Goal: Contribute content: Contribute content

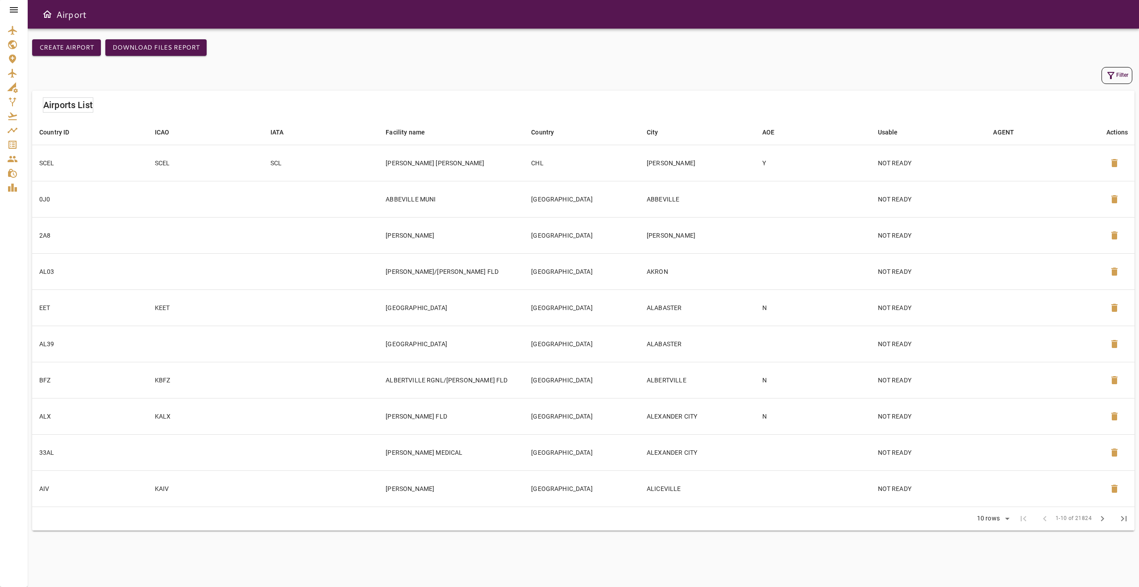
click at [4, 8] on div at bounding box center [14, 10] width 28 height 20
click at [7, 8] on div at bounding box center [14, 10] width 28 height 20
click at [16, 13] on icon at bounding box center [13, 9] width 11 height 11
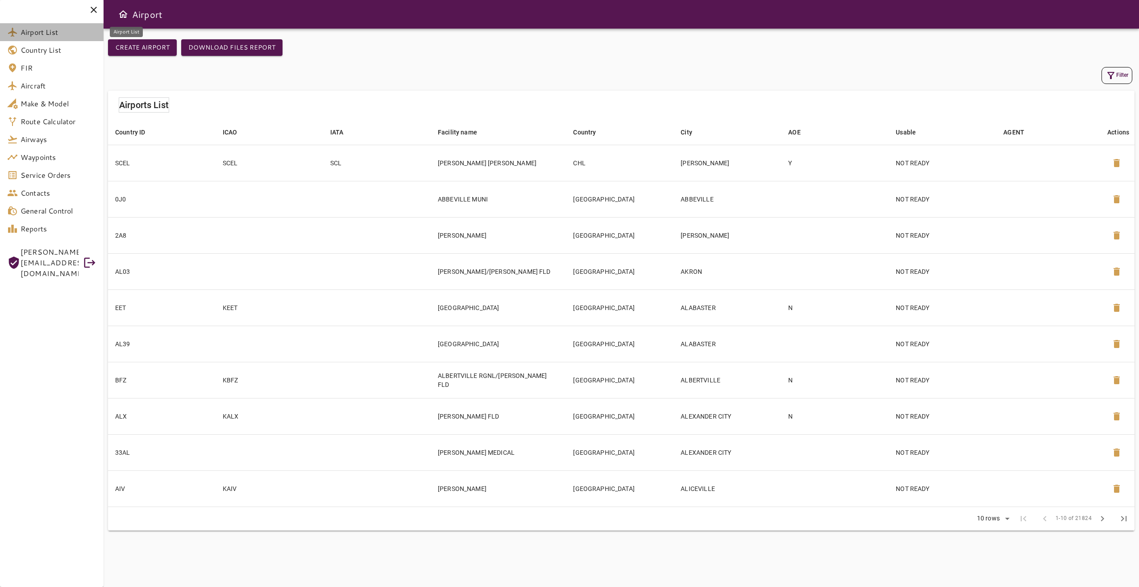
click at [60, 37] on span "Airport List" at bounding box center [59, 32] width 76 height 11
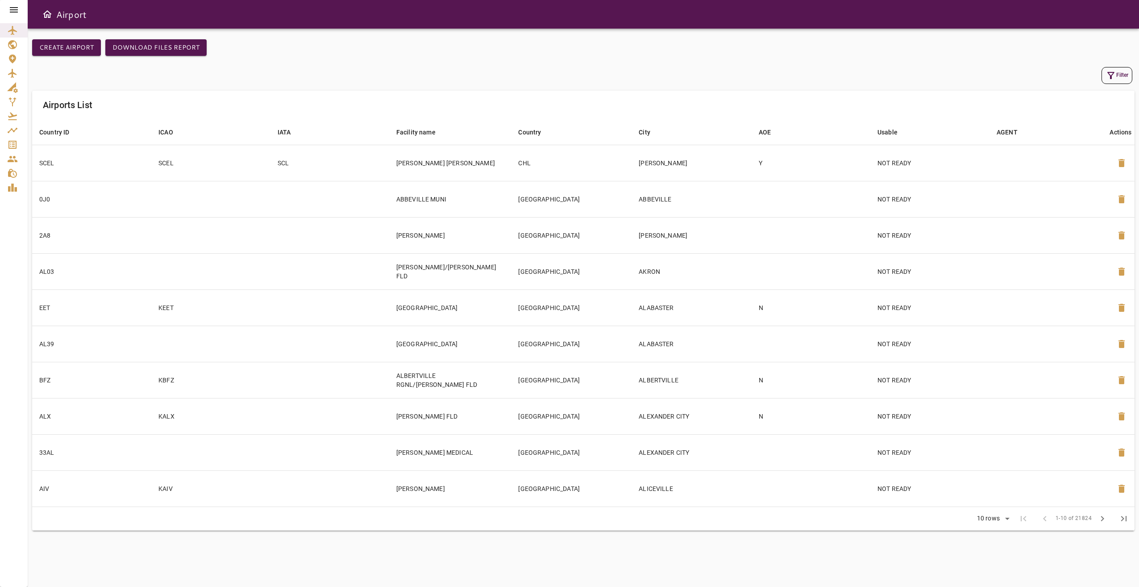
click at [853, 76] on icon "button" at bounding box center [1111, 75] width 11 height 11
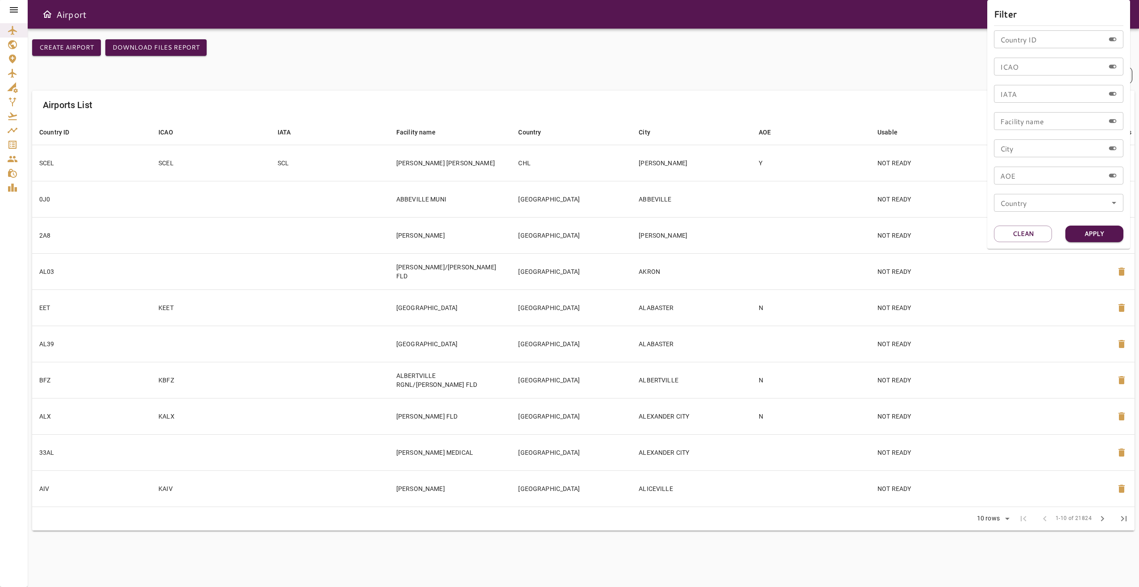
click at [853, 72] on input "ICAO" at bounding box center [1049, 67] width 111 height 18
type input "****"
click at [853, 232] on button "Apply" at bounding box center [1095, 233] width 58 height 17
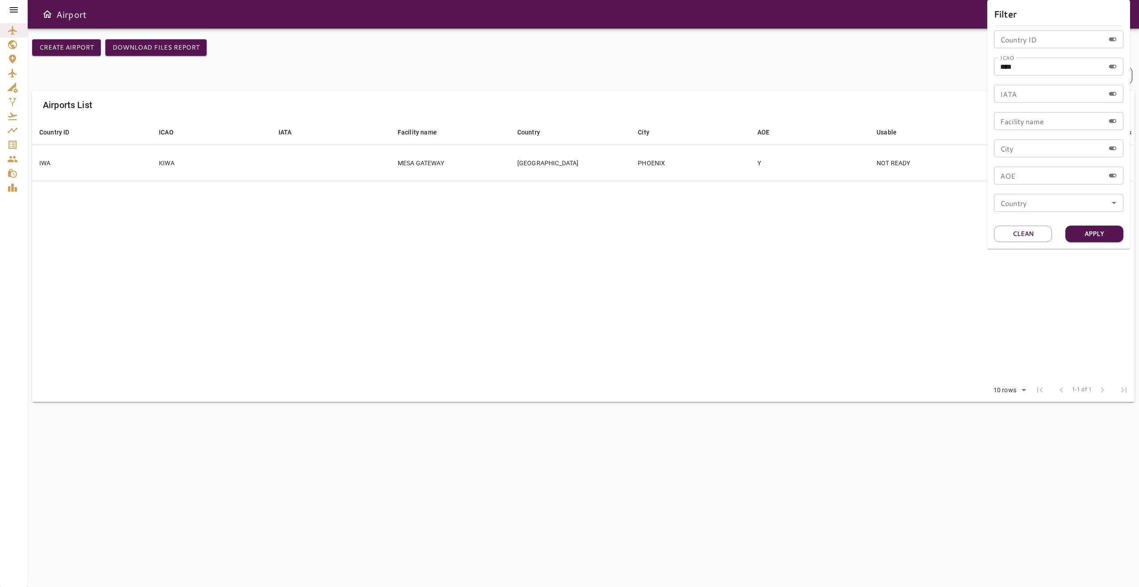
click at [803, 85] on div at bounding box center [569, 293] width 1139 height 587
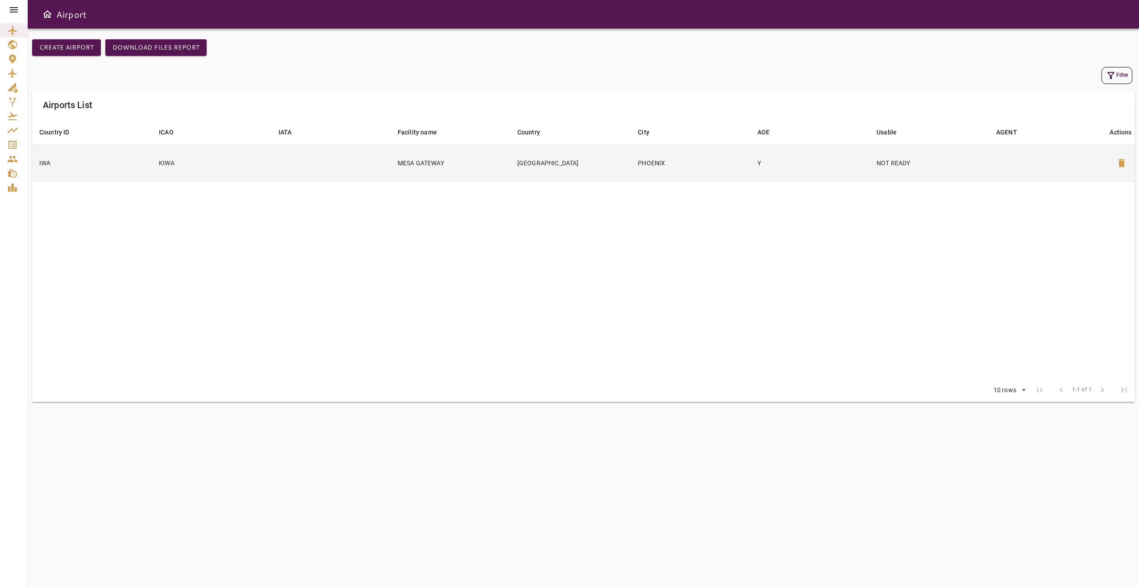
click at [270, 171] on td "KIWA" at bounding box center [211, 163] width 119 height 36
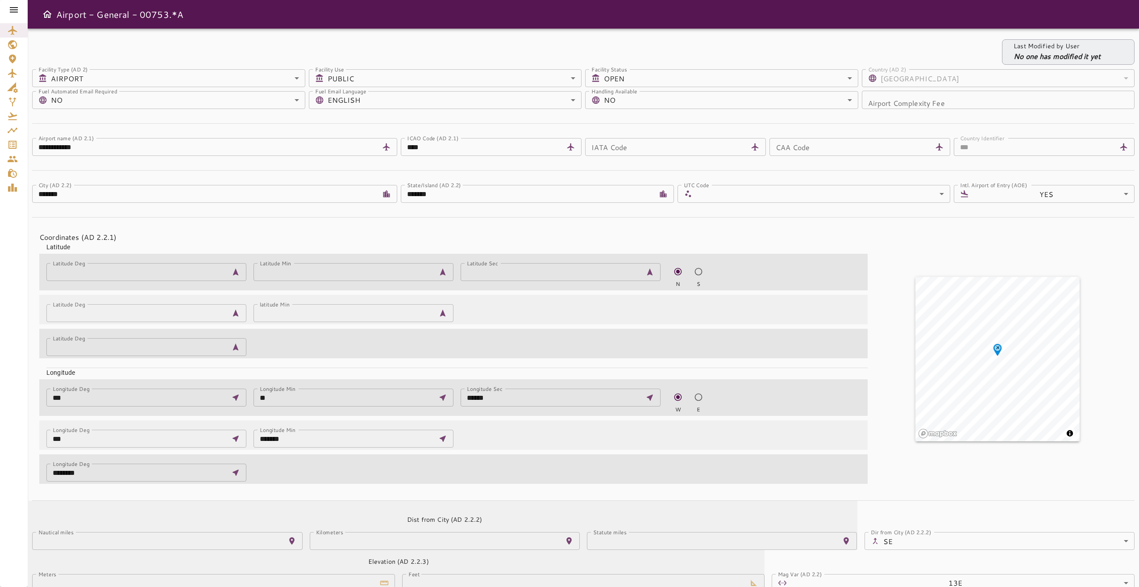
click at [11, 10] on icon at bounding box center [14, 9] width 8 height 5
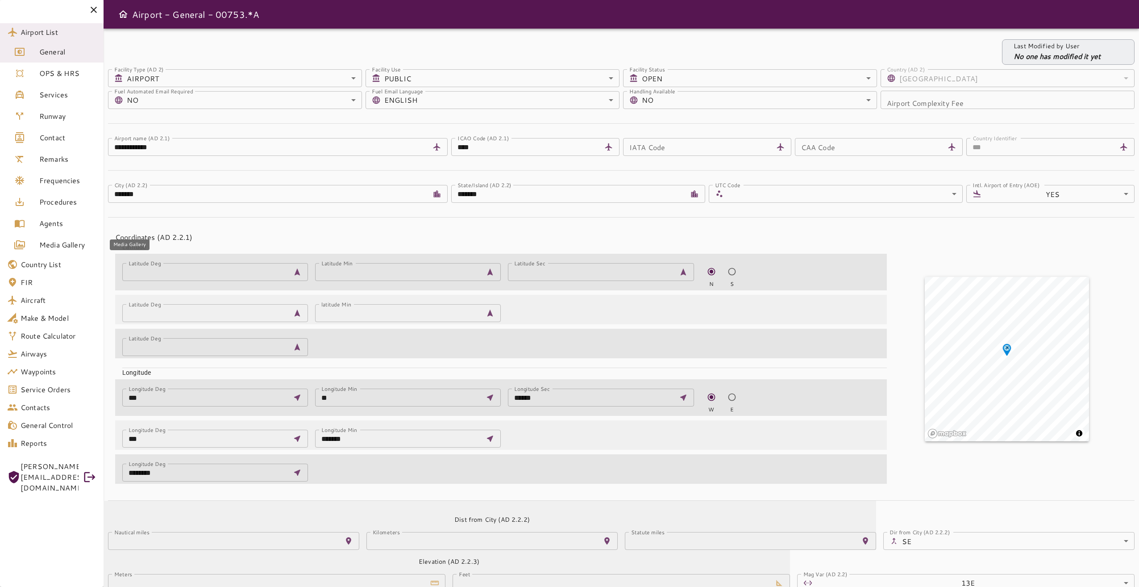
click at [75, 242] on span "Media Gallery" at bounding box center [67, 244] width 57 height 11
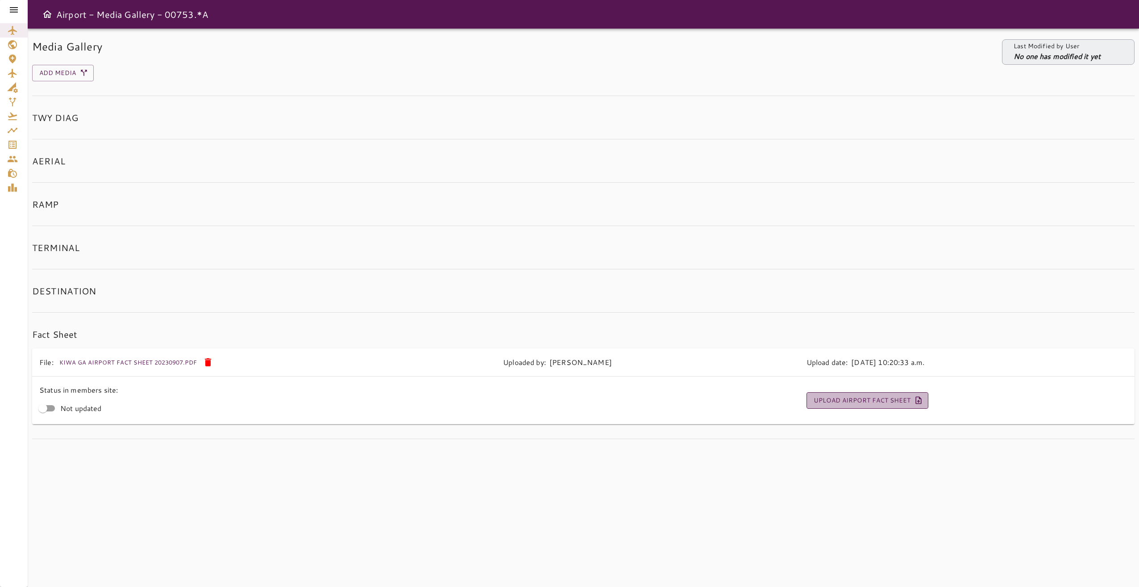
click at [843, 398] on button "Upload Airport Fact Sheet" at bounding box center [868, 400] width 122 height 17
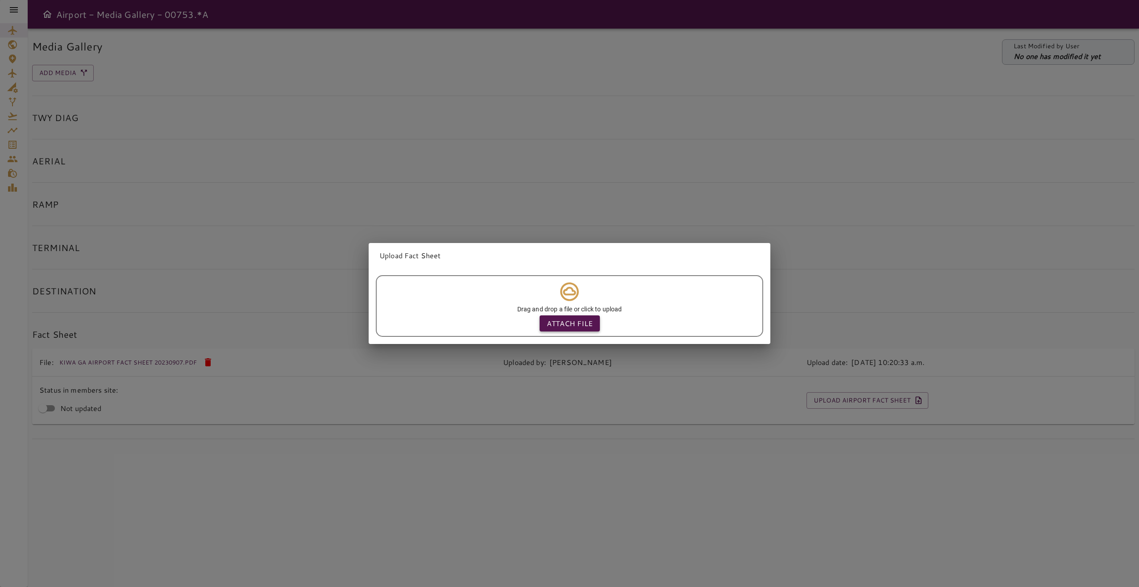
click at [576, 320] on p "Attach file" at bounding box center [570, 323] width 46 height 11
click at [0, 0] on input "Attach file" at bounding box center [0, 0] width 0 height 0
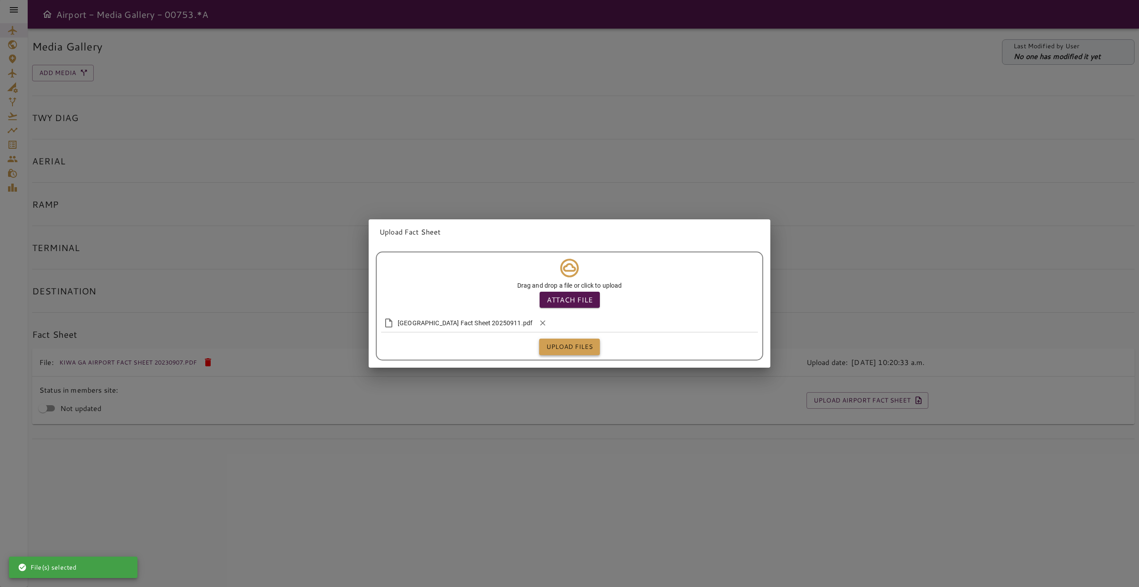
click at [562, 345] on button "Upload files" at bounding box center [569, 346] width 61 height 17
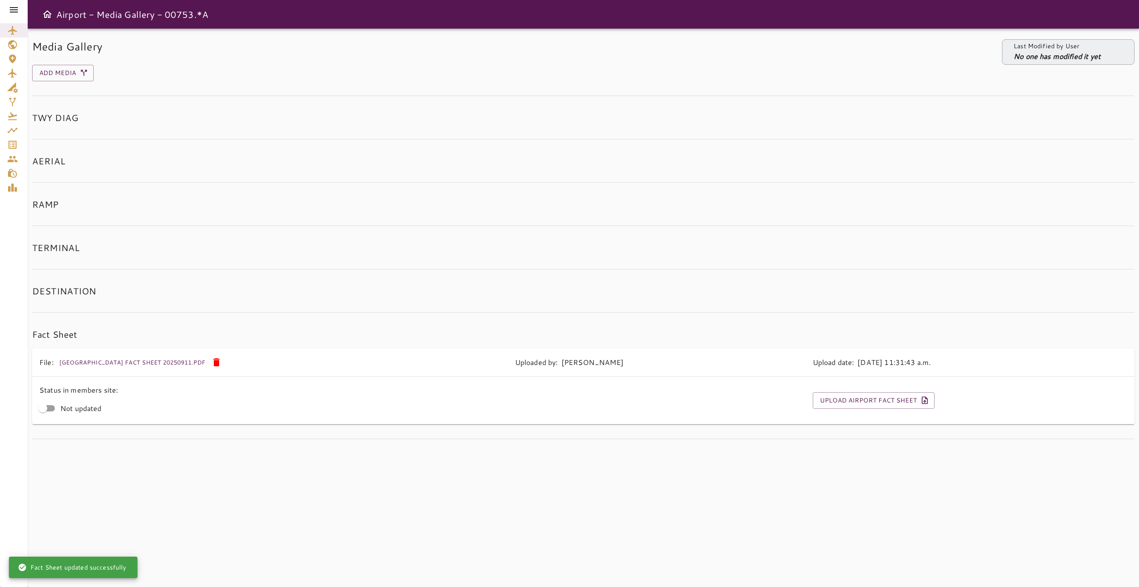
click at [19, 10] on icon at bounding box center [13, 9] width 11 height 11
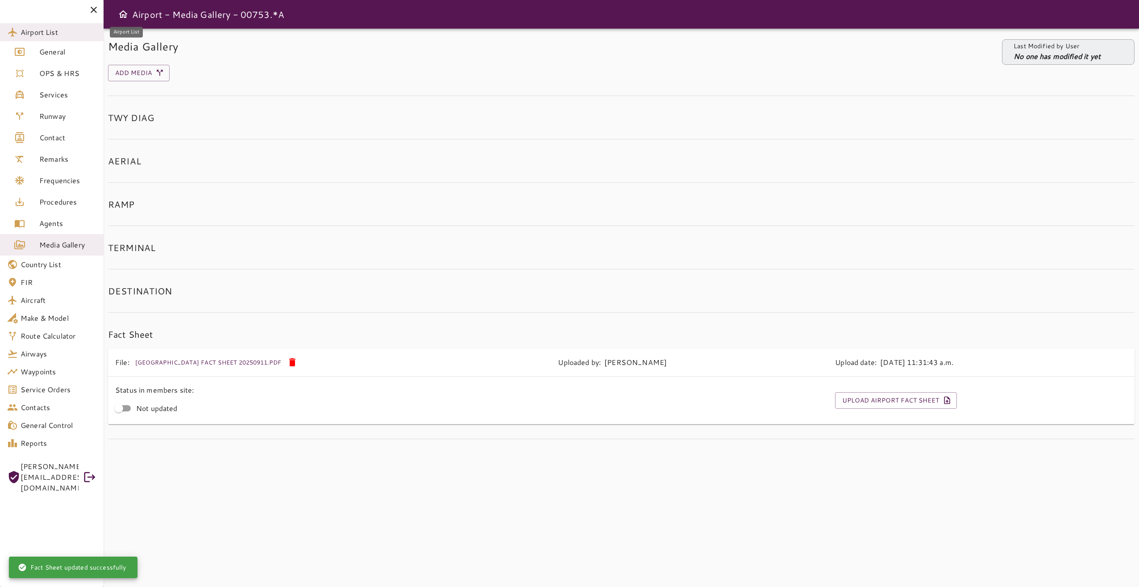
click at [57, 35] on span "Airport List" at bounding box center [59, 32] width 76 height 11
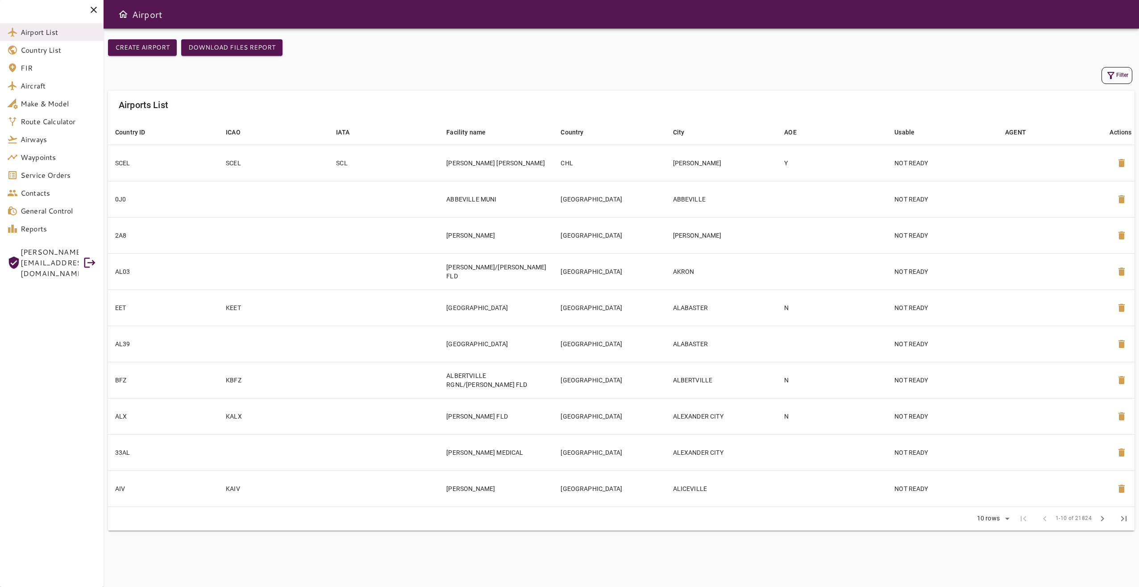
click at [853, 78] on icon "button" at bounding box center [1111, 75] width 11 height 11
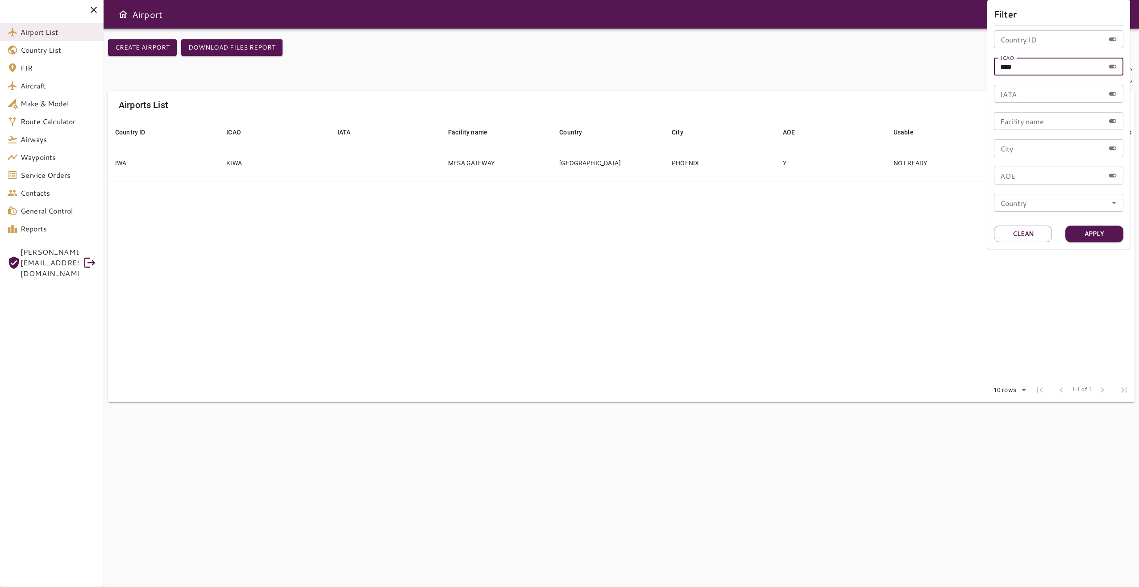
drag, startPoint x: 965, startPoint y: 60, endPoint x: 941, endPoint y: 60, distance: 23.7
click at [853, 60] on div "Filter Country ID Country ID ICAO **** ICAO IATA IATA Facility name Facility na…" at bounding box center [569, 293] width 1139 height 587
type input "****"
click at [853, 232] on button "Apply" at bounding box center [1095, 233] width 58 height 17
click at [605, 303] on div at bounding box center [569, 293] width 1139 height 587
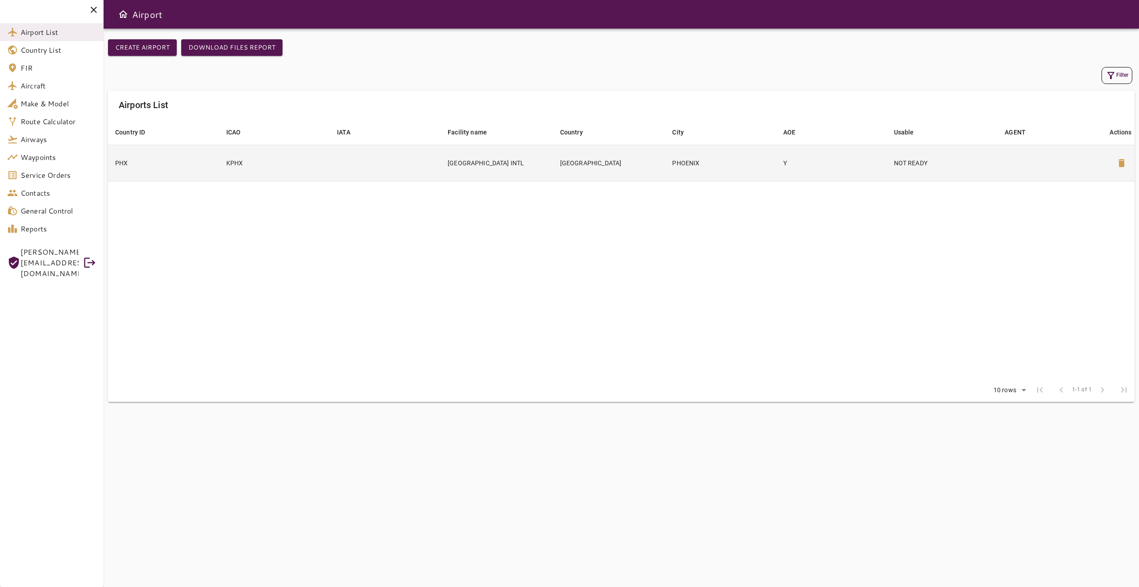
click at [441, 153] on td at bounding box center [385, 163] width 111 height 36
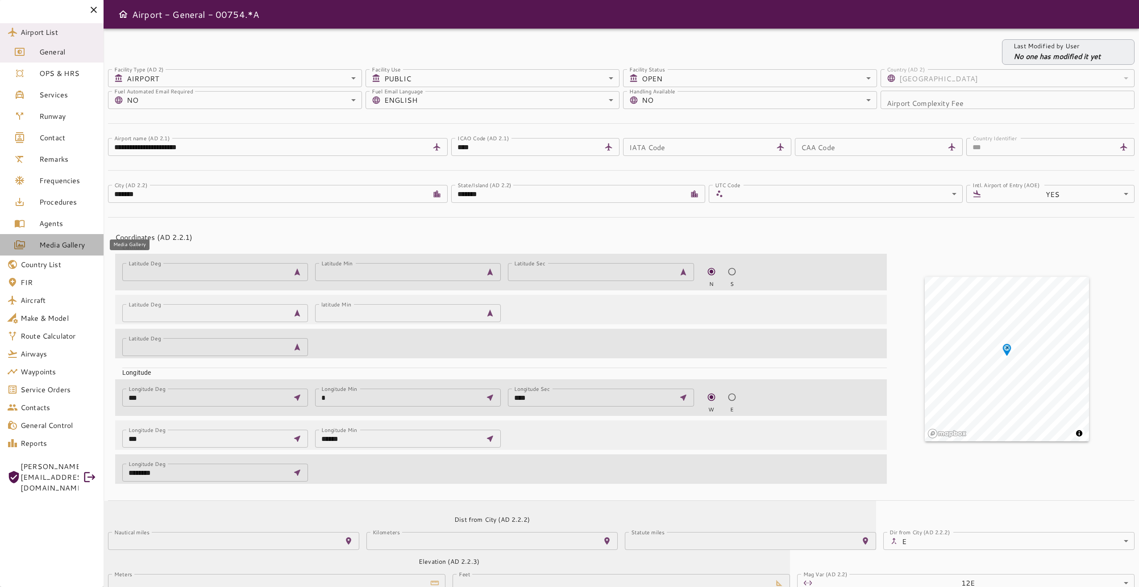
click at [49, 244] on span "Media Gallery" at bounding box center [67, 244] width 57 height 11
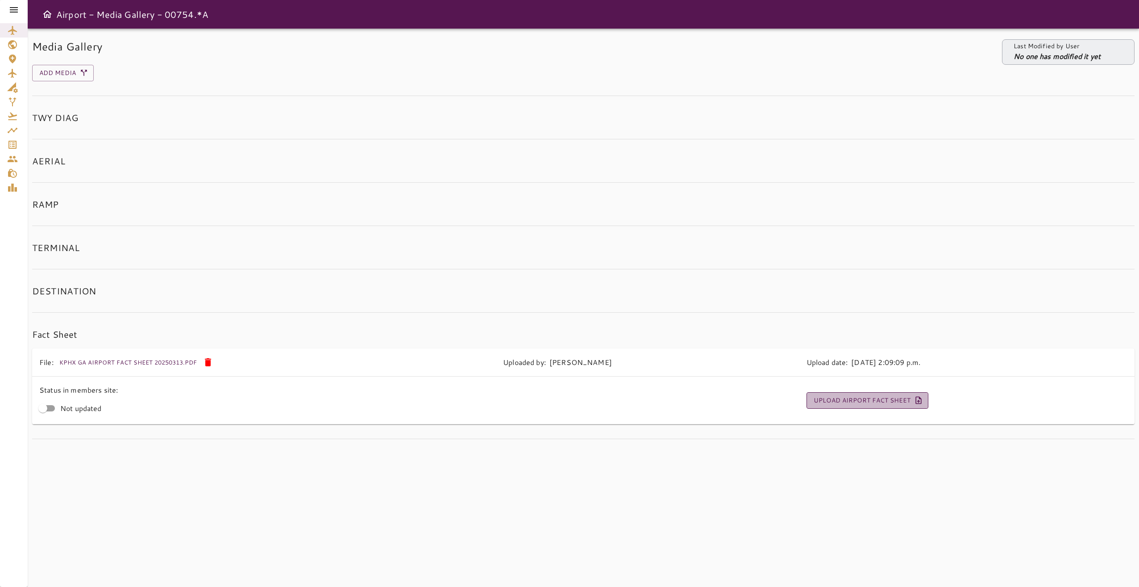
click at [853, 406] on button "Upload Airport Fact Sheet" at bounding box center [868, 400] width 122 height 17
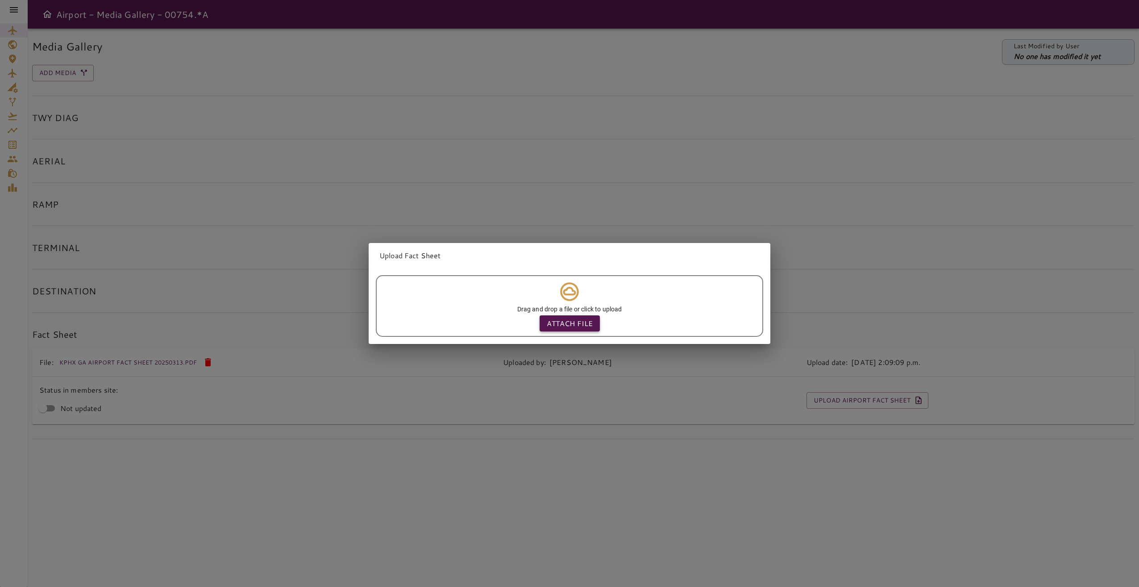
click at [582, 319] on p "Attach file" at bounding box center [570, 323] width 46 height 11
click at [0, 0] on input "Attach file" at bounding box center [0, 0] width 0 height 0
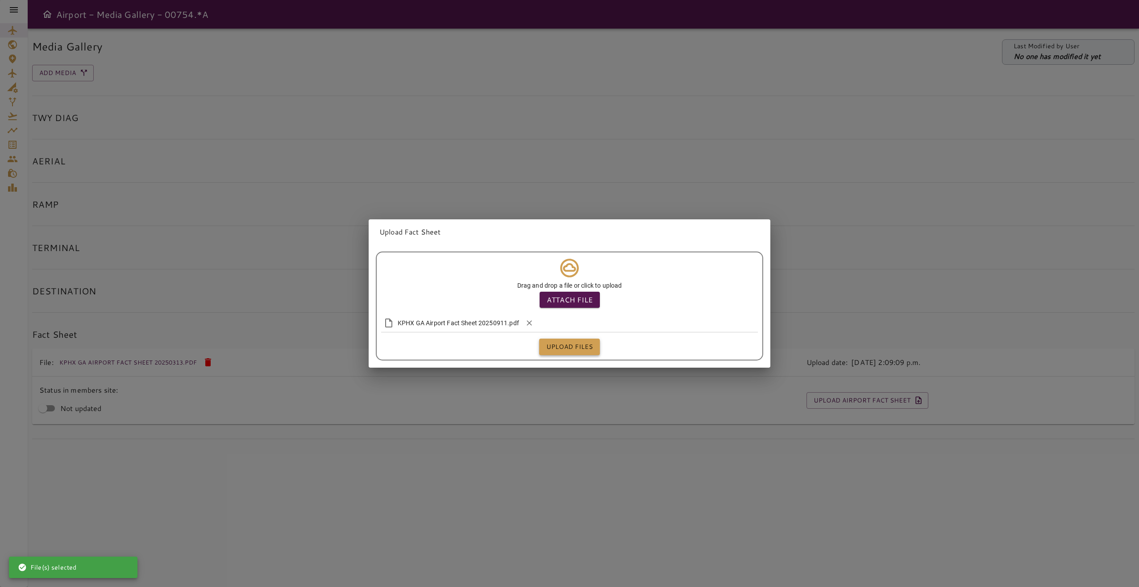
click at [543, 342] on button "Upload files" at bounding box center [569, 346] width 61 height 17
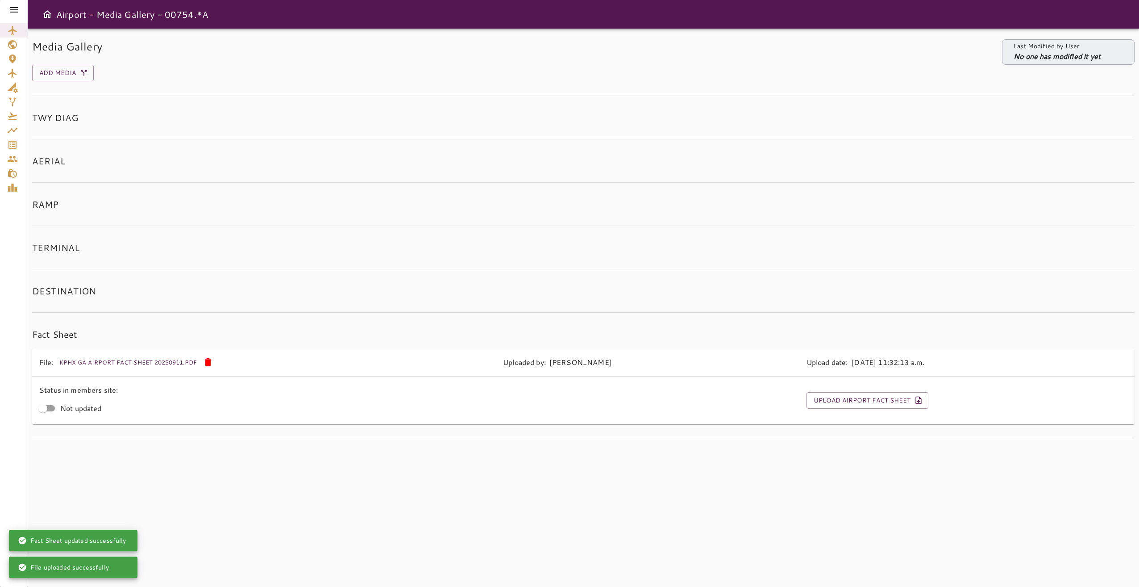
click at [20, 9] on div at bounding box center [14, 10] width 28 height 20
click at [12, 11] on icon at bounding box center [13, 9] width 11 height 11
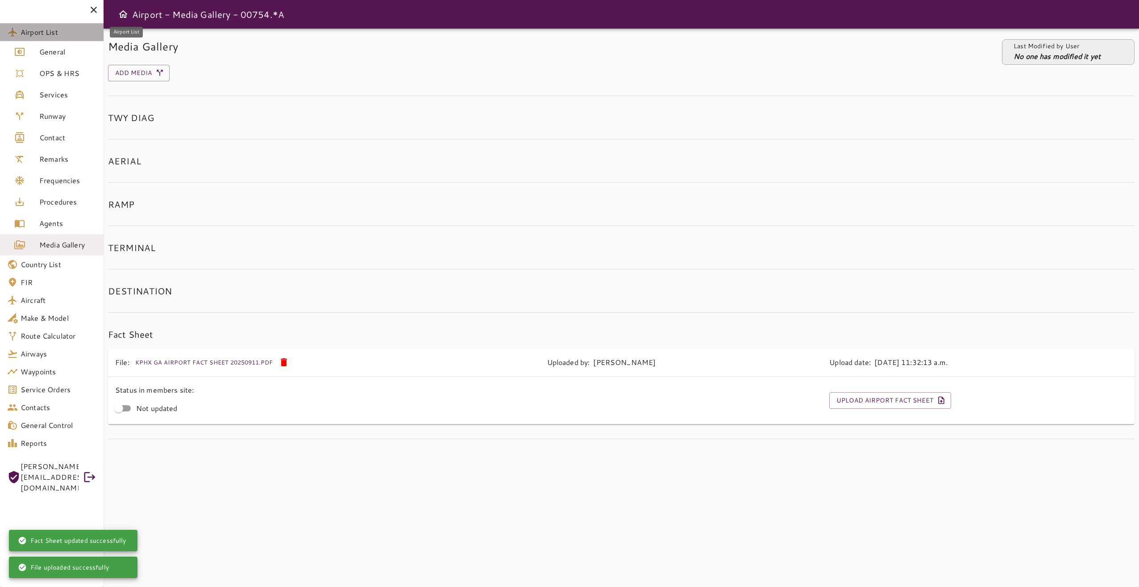
click at [72, 29] on span "Airport List" at bounding box center [59, 32] width 76 height 11
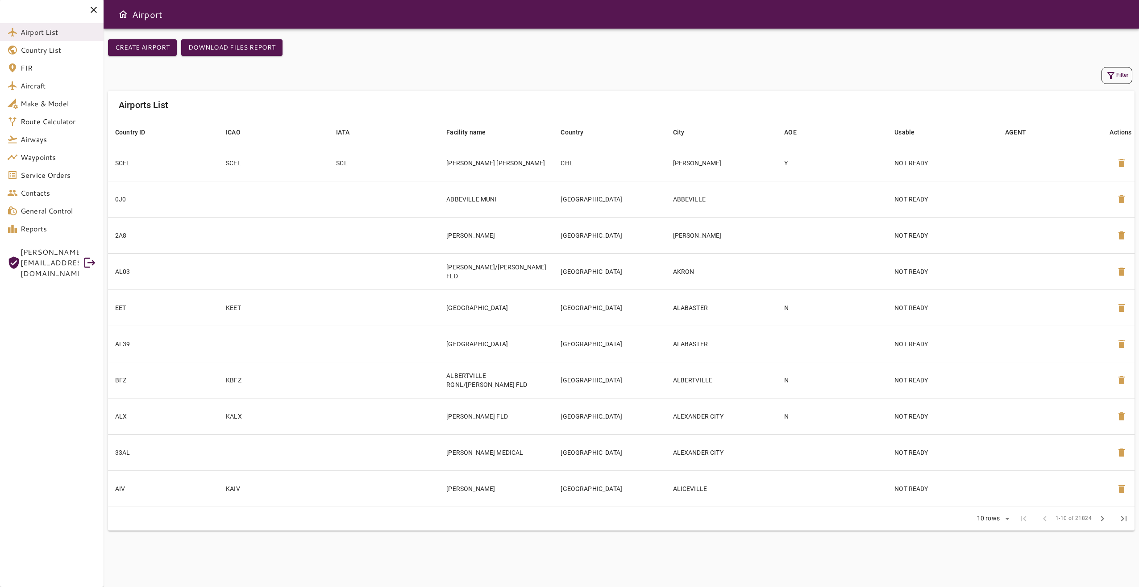
click at [853, 72] on button "Filter" at bounding box center [1117, 75] width 31 height 17
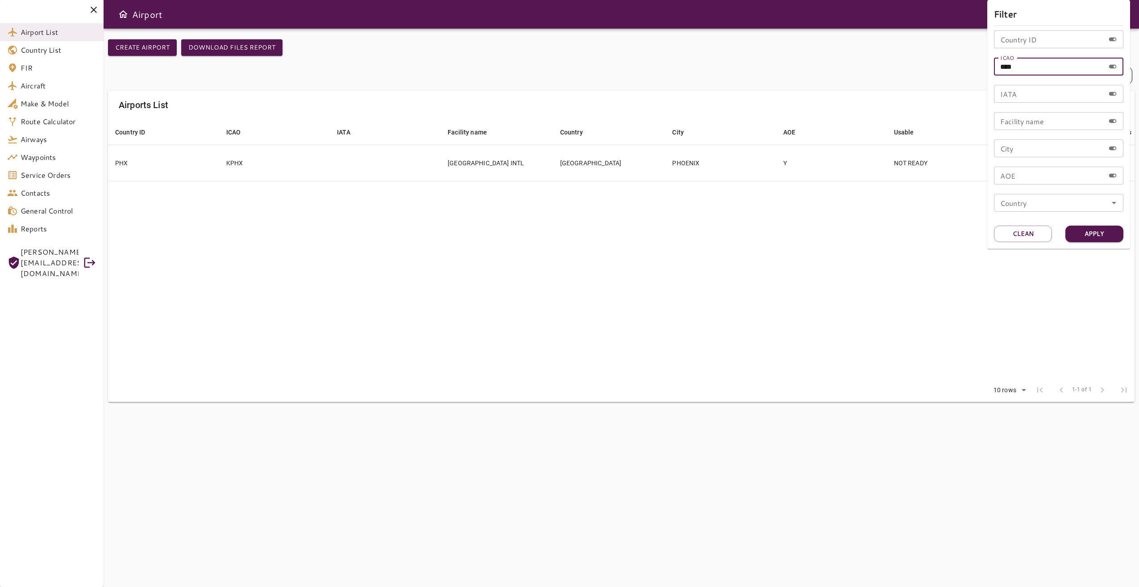
drag, startPoint x: 1023, startPoint y: 67, endPoint x: 950, endPoint y: 68, distance: 73.7
click at [853, 68] on div "Filter Country ID Country ID ICAO **** ICAO IATA IATA Facility name Facility na…" at bounding box center [569, 293] width 1139 height 587
type input "****"
click at [853, 229] on button "Apply" at bounding box center [1095, 233] width 58 height 17
click at [683, 303] on div at bounding box center [569, 293] width 1139 height 587
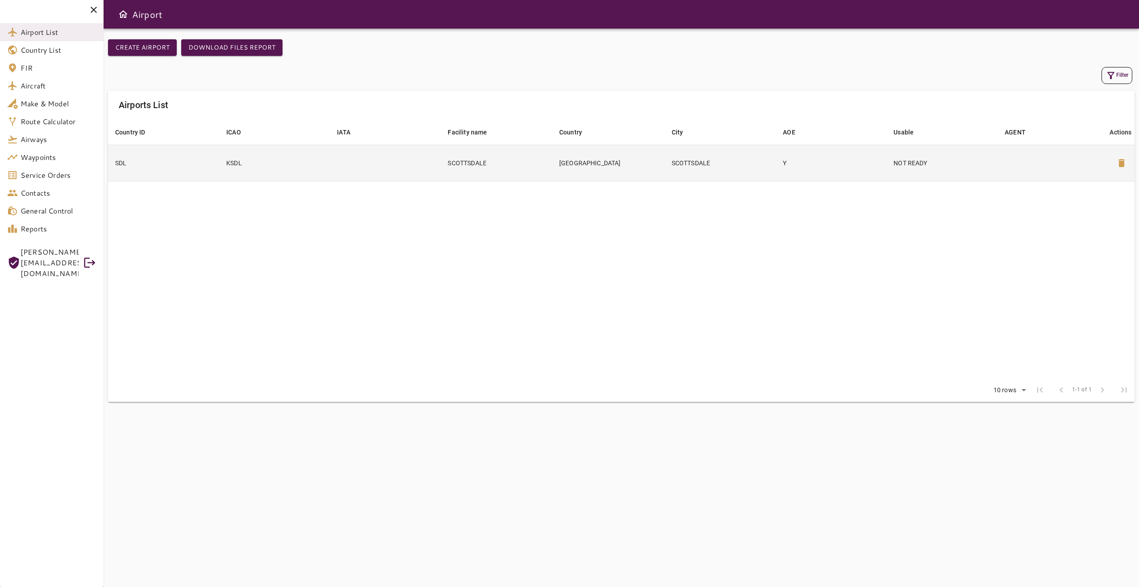
click at [563, 154] on td "[GEOGRAPHIC_DATA]" at bounding box center [608, 163] width 113 height 36
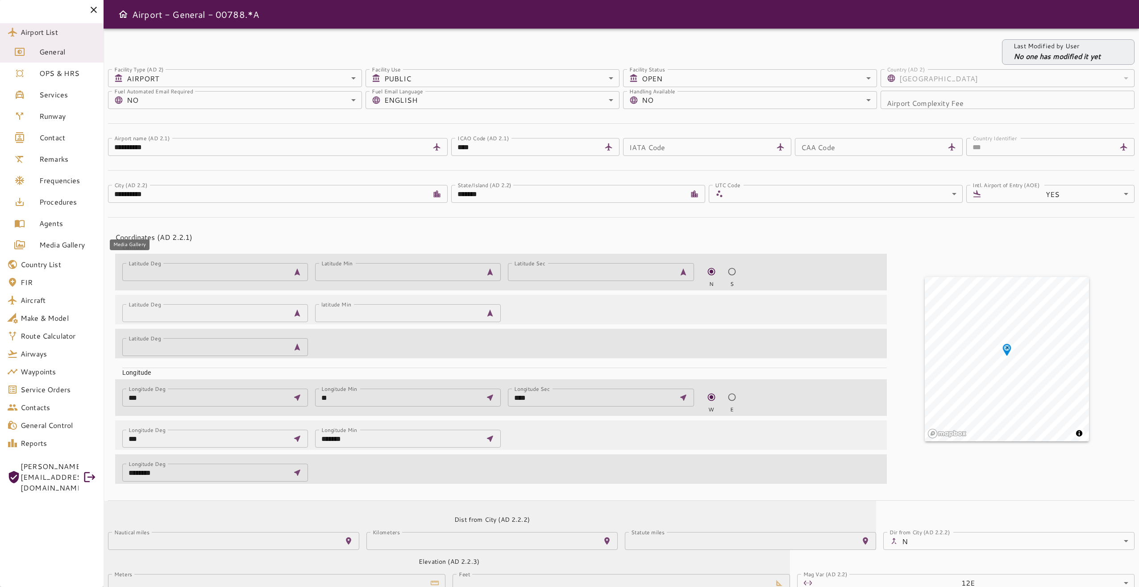
click at [51, 239] on span "Media Gallery" at bounding box center [67, 244] width 57 height 11
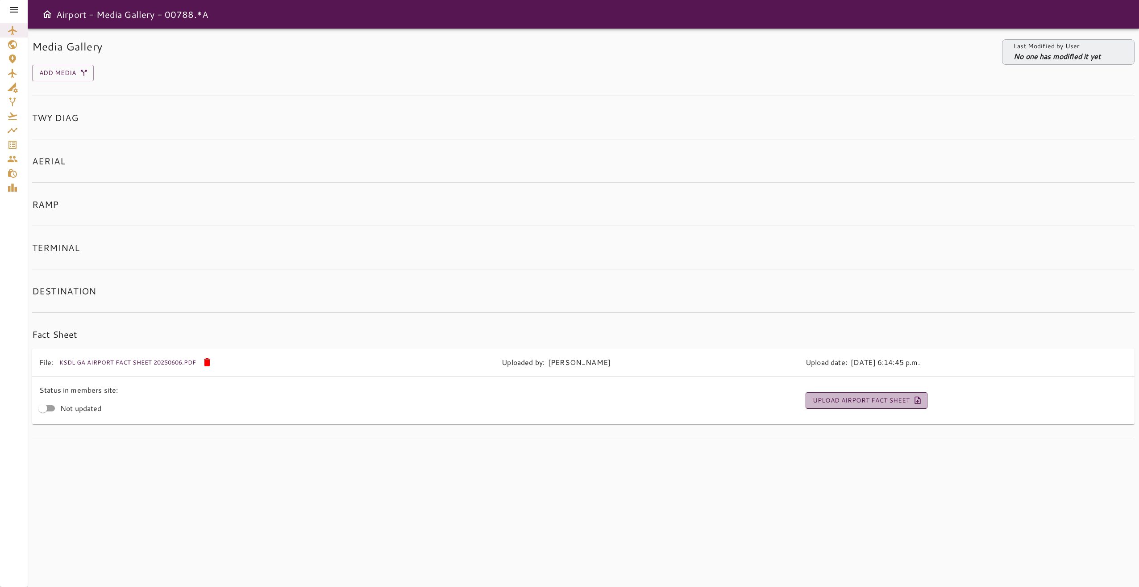
click at [829, 399] on button "Upload Airport Fact Sheet" at bounding box center [867, 400] width 122 height 17
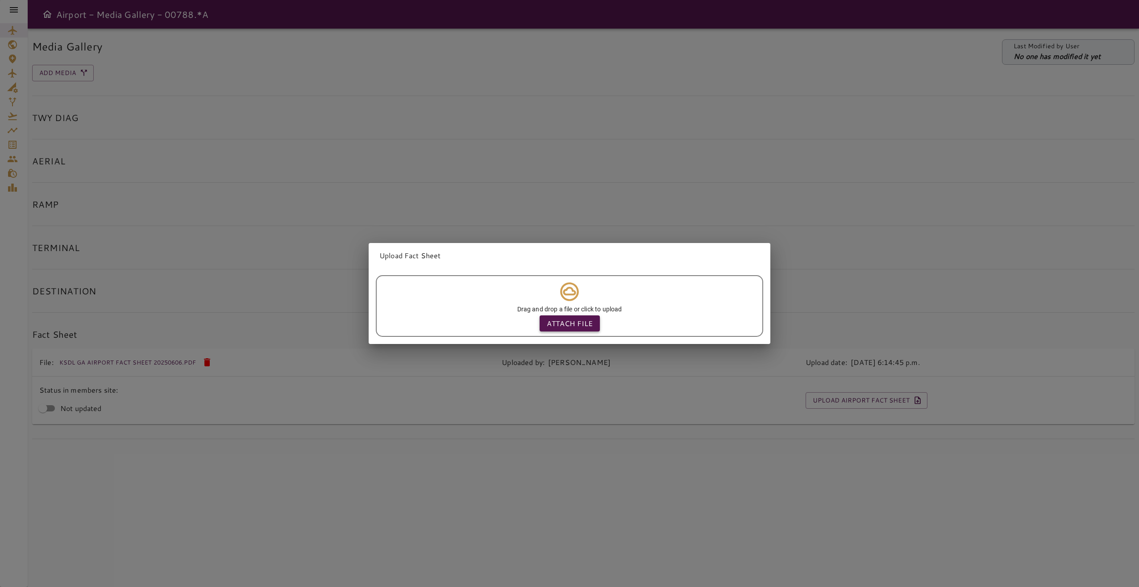
click at [567, 318] on p "Attach file" at bounding box center [570, 323] width 46 height 11
click at [0, 0] on input "Attach file" at bounding box center [0, 0] width 0 height 0
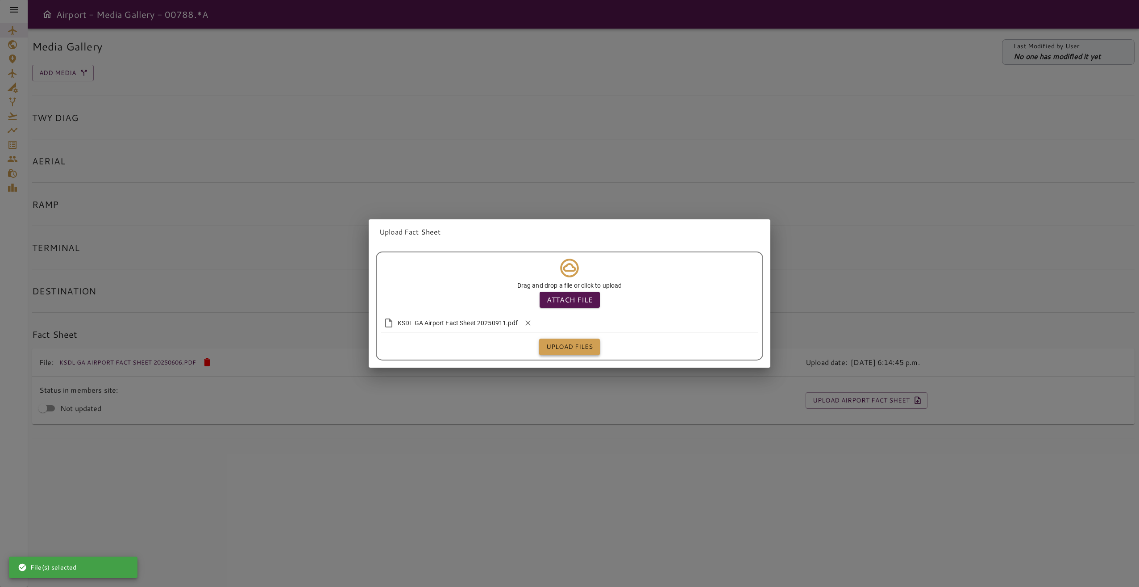
click at [560, 348] on button "Upload files" at bounding box center [569, 346] width 61 height 17
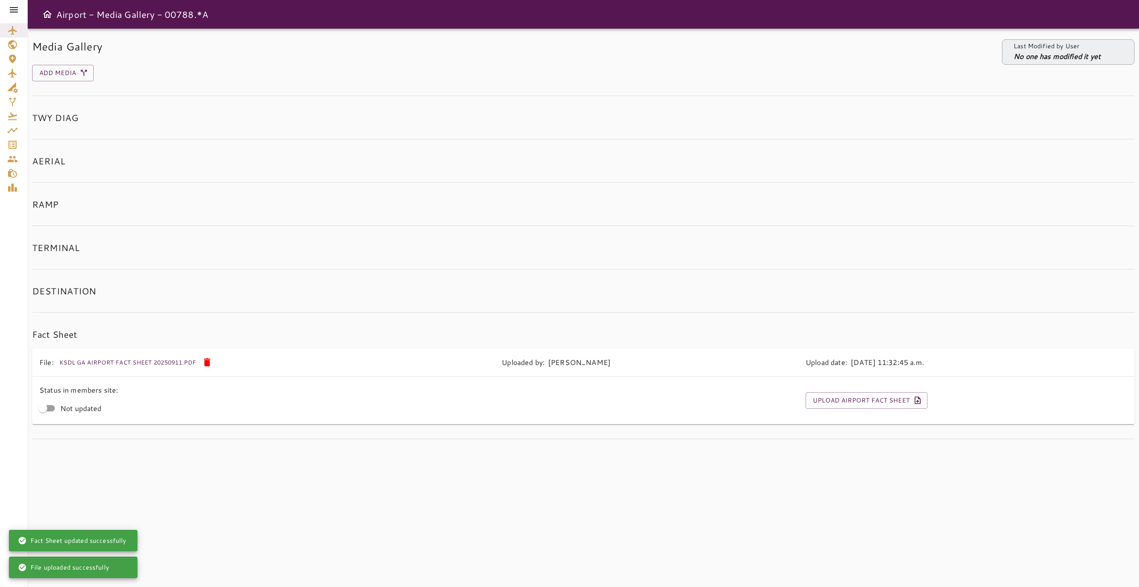
click at [12, 12] on icon at bounding box center [14, 9] width 8 height 5
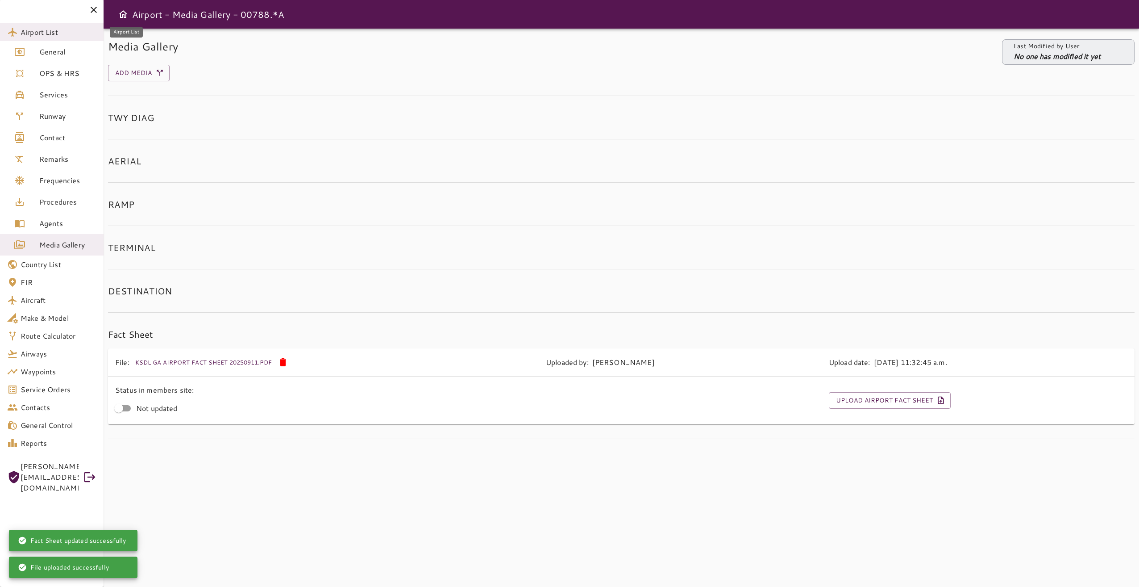
click at [59, 33] on span "Airport List" at bounding box center [59, 32] width 76 height 11
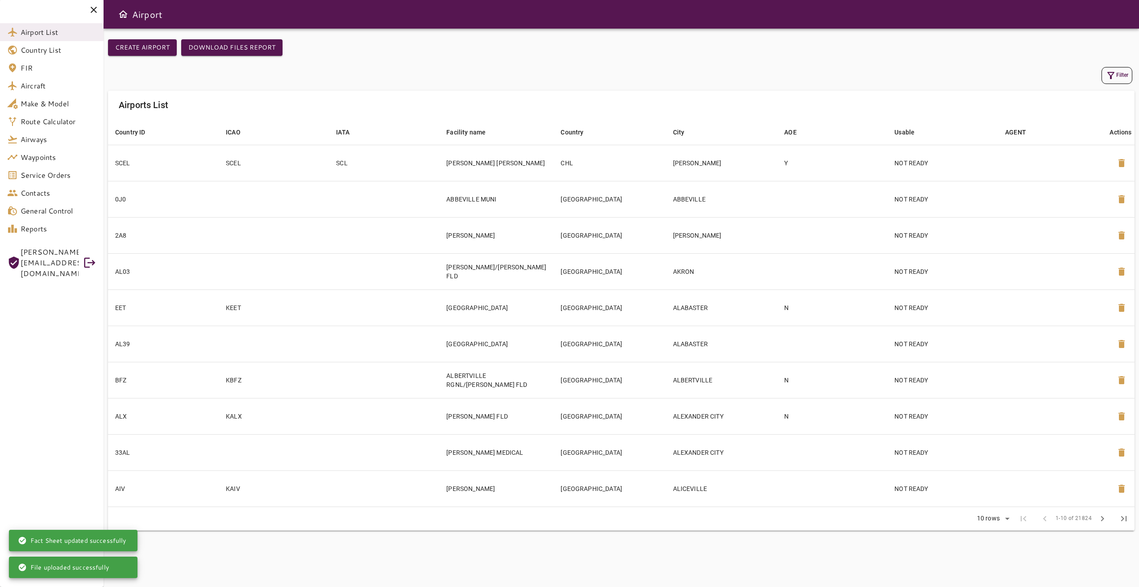
click at [853, 82] on button "Filter" at bounding box center [1117, 75] width 31 height 17
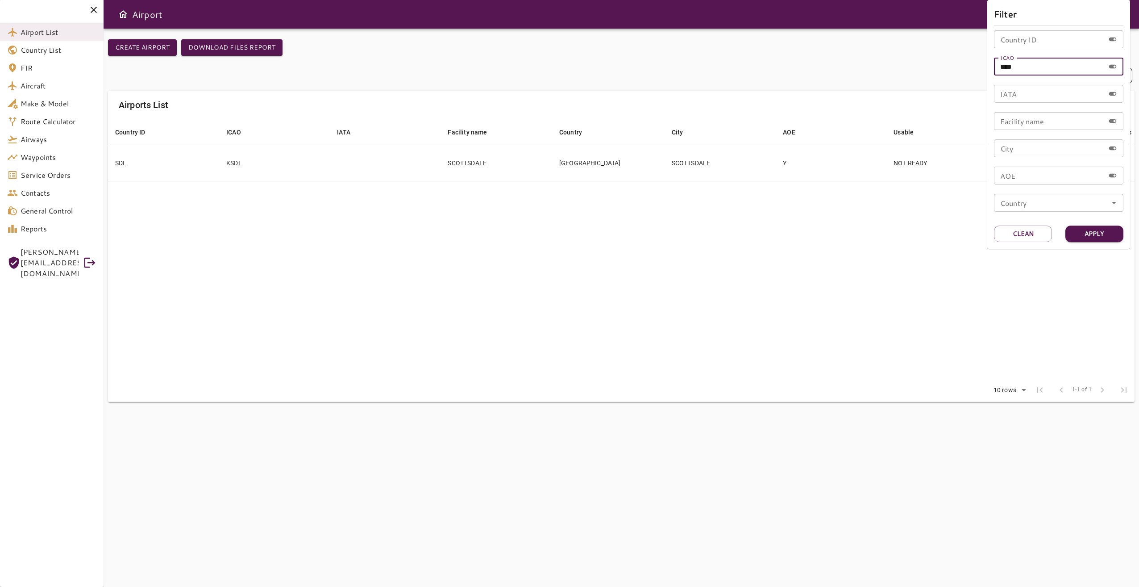
drag, startPoint x: 1024, startPoint y: 67, endPoint x: 956, endPoint y: 67, distance: 67.9
click at [853, 67] on div "Filter Country ID Country ID ICAO **** ICAO IATA IATA Facility name Facility na…" at bounding box center [569, 293] width 1139 height 587
type input "****"
click at [853, 238] on button "Apply" at bounding box center [1095, 233] width 58 height 17
click at [750, 324] on div at bounding box center [569, 293] width 1139 height 587
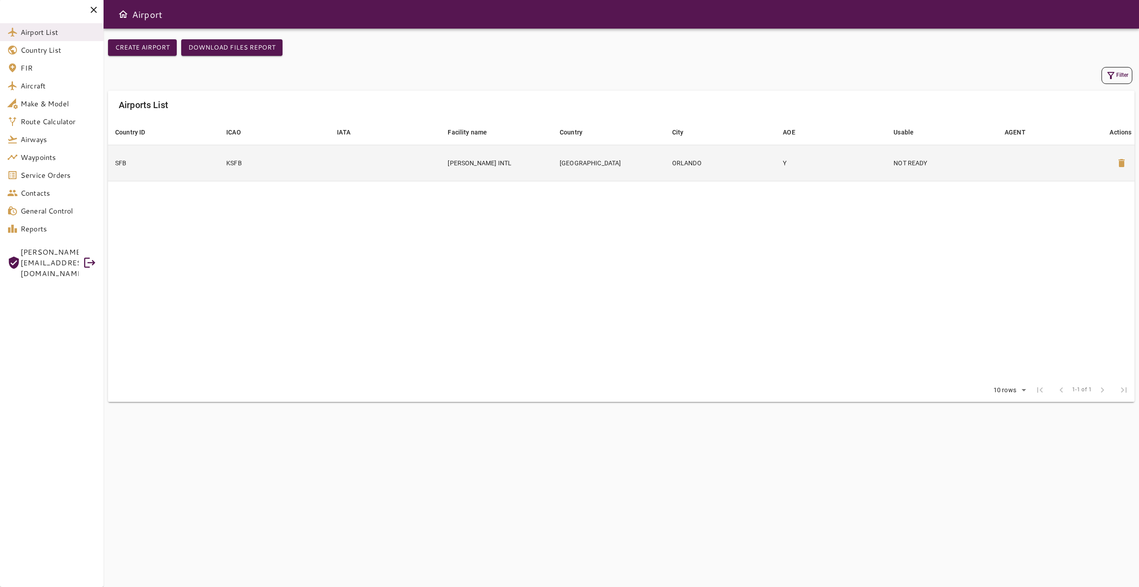
click at [319, 156] on td "KSFB" at bounding box center [274, 163] width 111 height 36
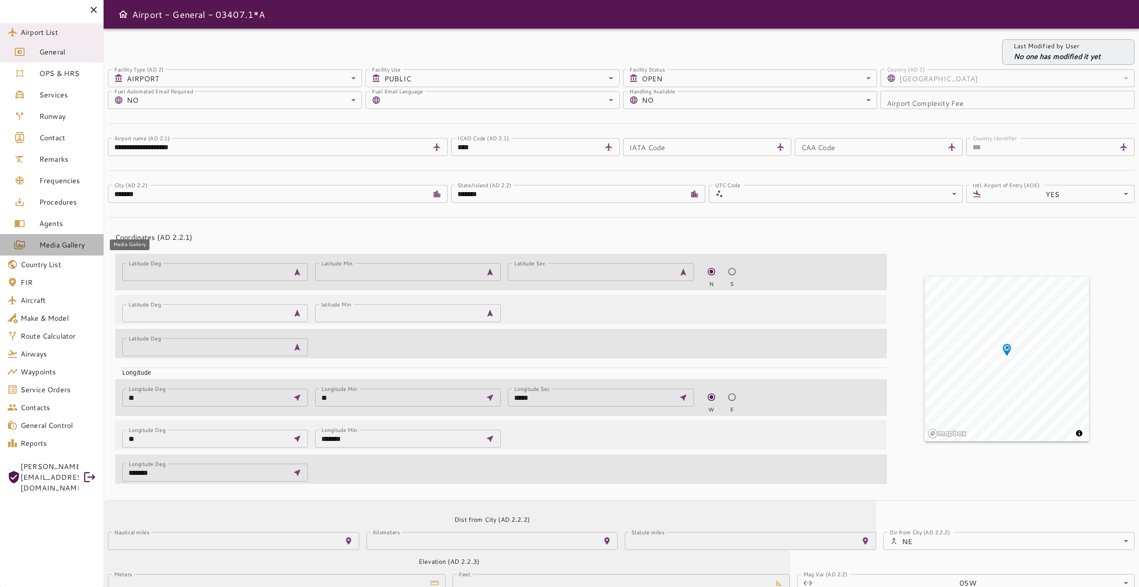
click at [79, 245] on span "Media Gallery" at bounding box center [67, 244] width 57 height 11
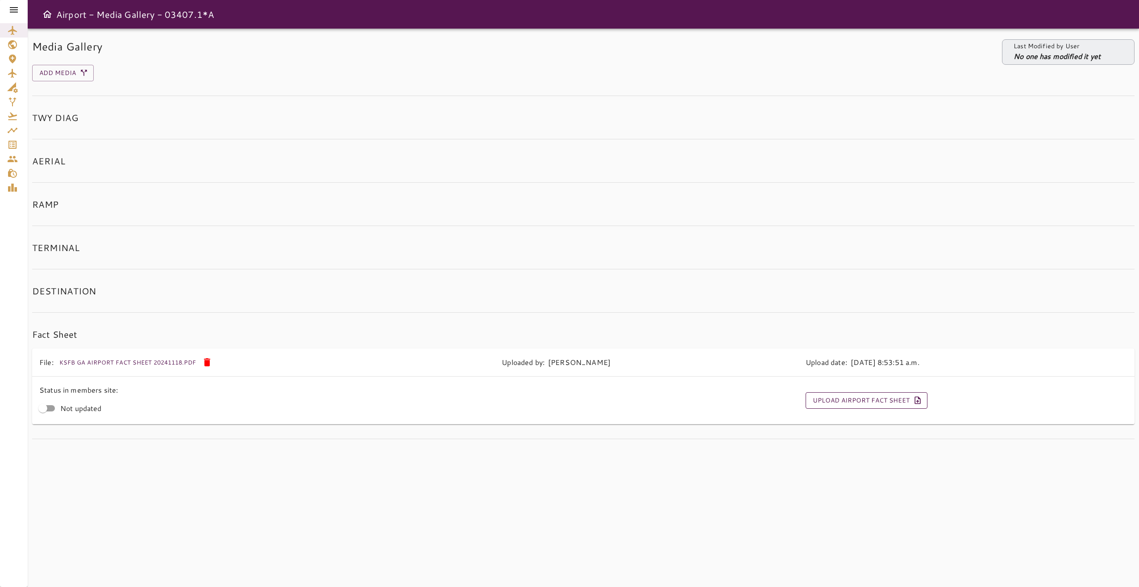
click at [831, 403] on button "Upload Airport Fact Sheet" at bounding box center [867, 400] width 122 height 17
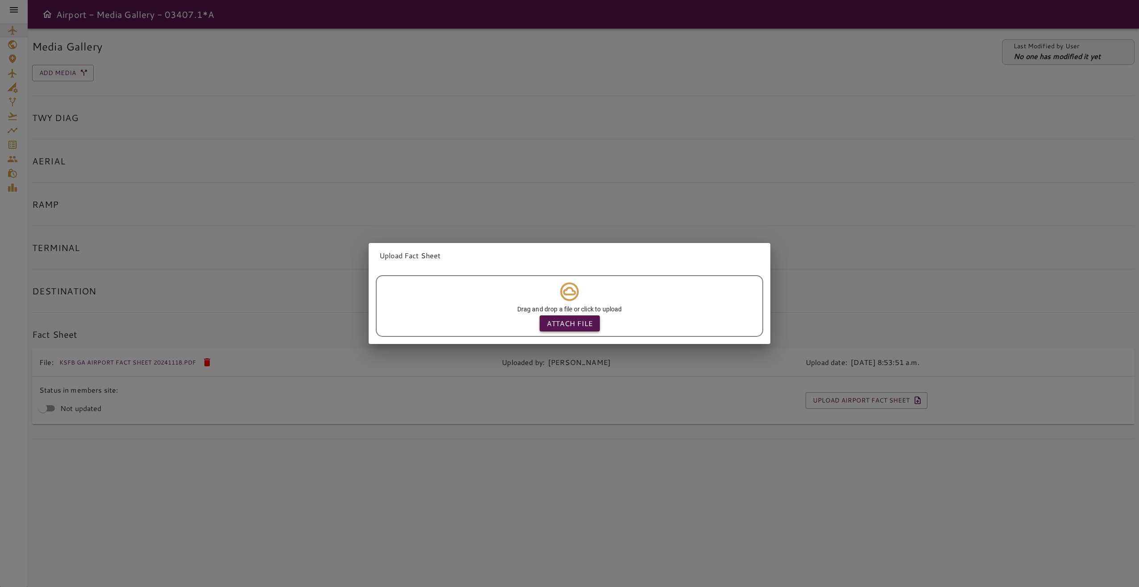
click at [578, 318] on p "Attach file" at bounding box center [570, 323] width 46 height 11
click at [0, 0] on input "Attach file" at bounding box center [0, 0] width 0 height 0
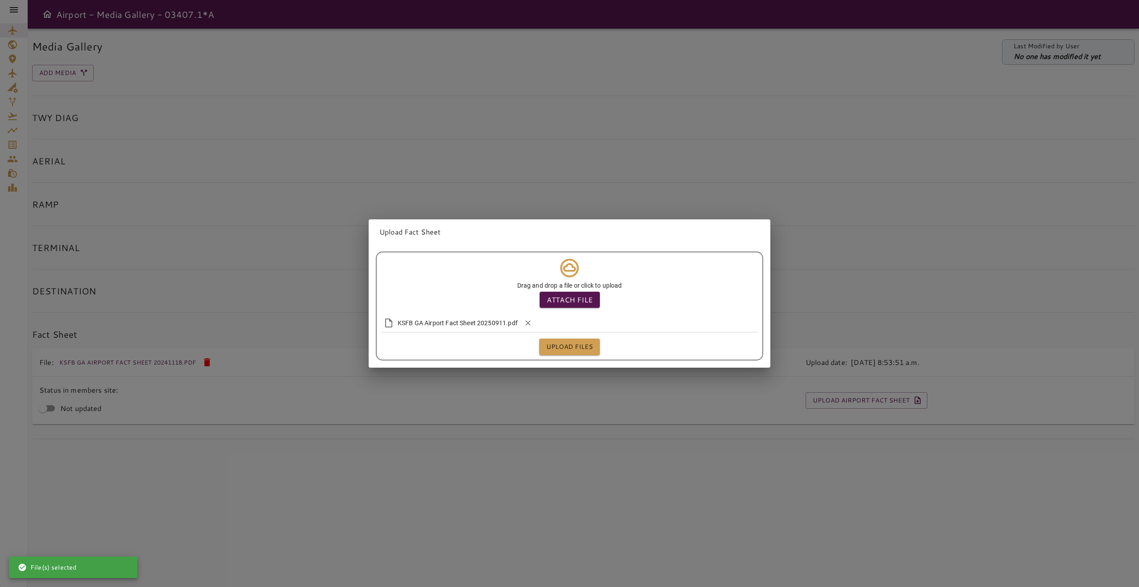
click at [568, 346] on button "Upload files" at bounding box center [569, 346] width 61 height 17
